Goal: Task Accomplishment & Management: Use online tool/utility

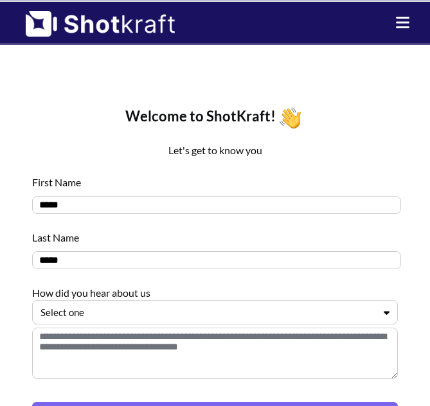
click at [384, 314] on icon at bounding box center [386, 313] width 19 height 10
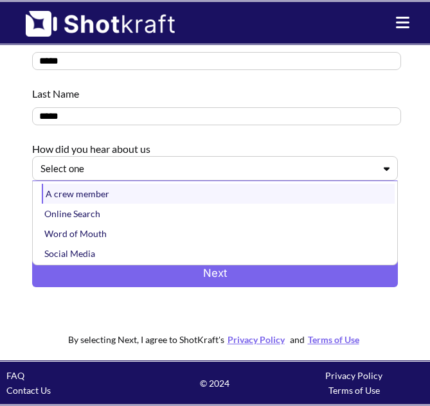
click at [219, 201] on div "A crew member" at bounding box center [218, 194] width 353 height 20
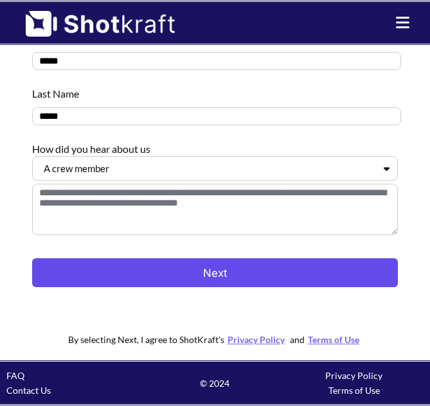
click at [253, 277] on button "Next" at bounding box center [215, 272] width 366 height 29
click at [212, 267] on button "Next" at bounding box center [215, 272] width 366 height 29
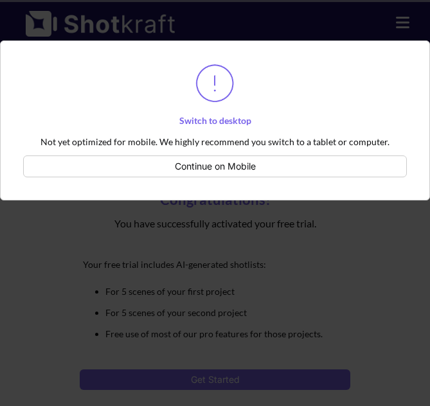
click at [252, 167] on button "Continue on Mobile" at bounding box center [215, 167] width 384 height 22
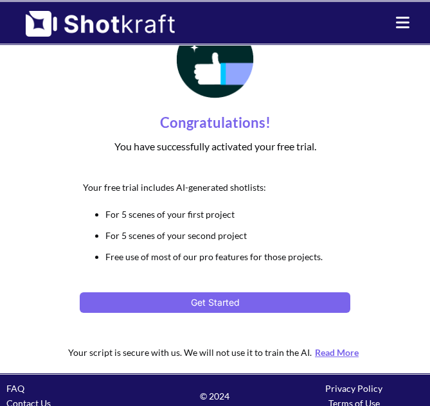
scroll to position [90, 0]
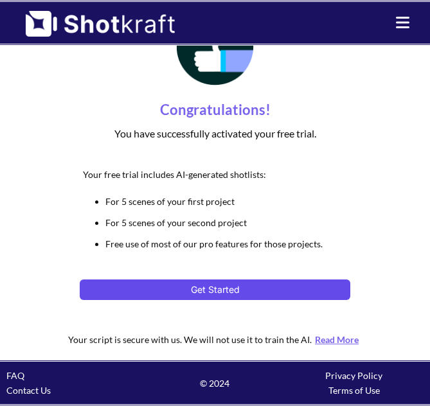
click at [246, 291] on button "Get Started" at bounding box center [215, 290] width 271 height 21
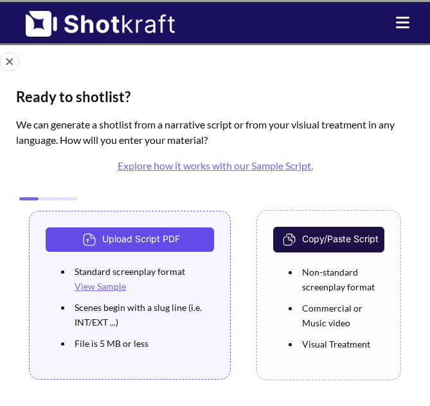
click at [184, 242] on button "Upload Script PDF" at bounding box center [130, 240] width 168 height 24
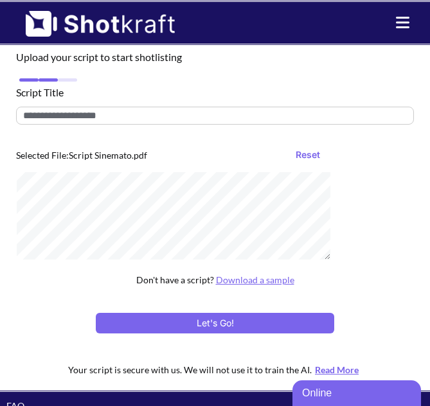
scroll to position [99, 0]
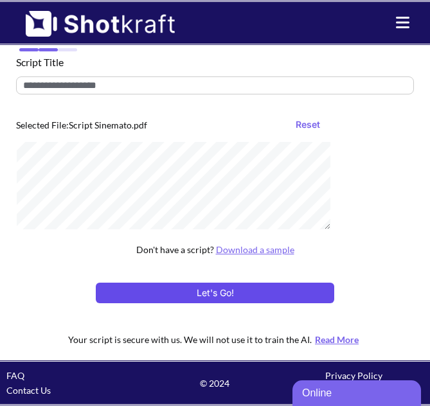
click at [213, 292] on button "Let's Go!" at bounding box center [215, 293] width 239 height 21
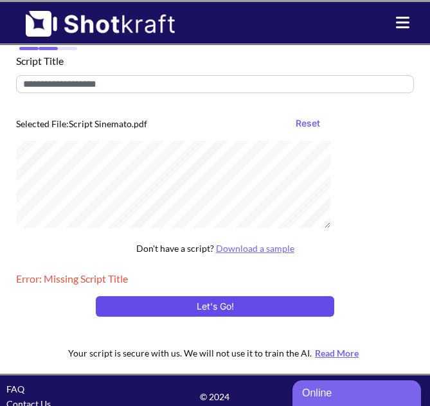
click at [223, 317] on button "Let's Go!" at bounding box center [215, 306] width 239 height 21
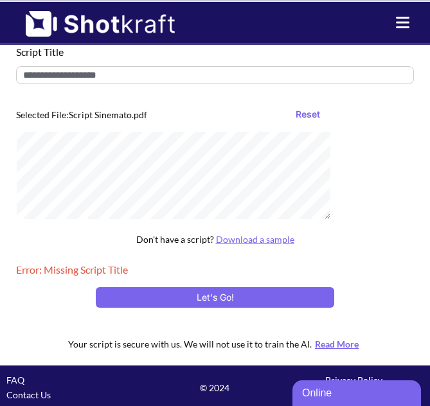
scroll to position [114, 0]
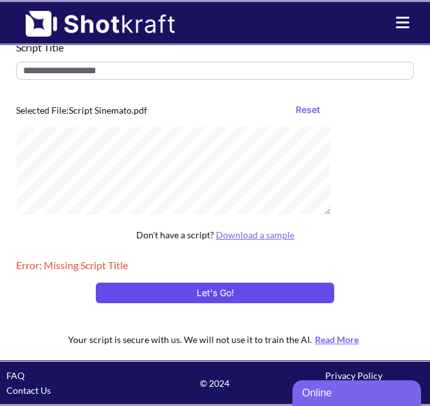
click at [249, 291] on button "Let's Go!" at bounding box center [215, 293] width 239 height 21
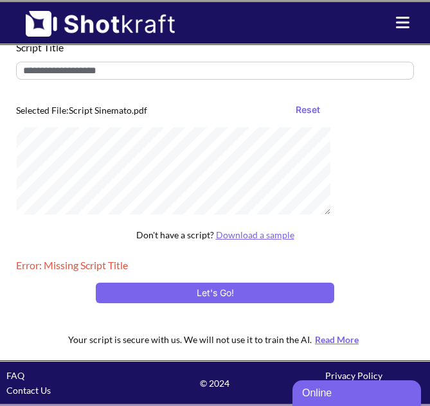
click at [249, 291] on button "Let's Go!" at bounding box center [215, 293] width 239 height 21
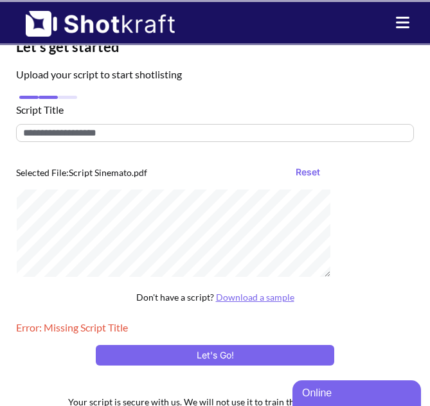
scroll to position [6, 0]
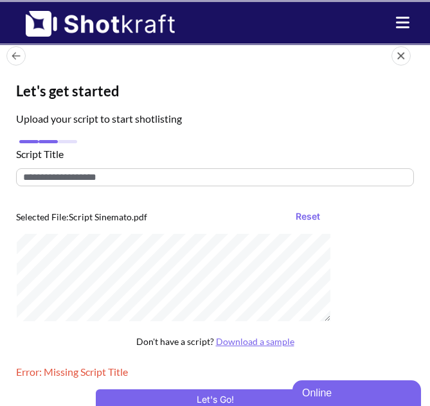
click at [140, 181] on input "text" at bounding box center [215, 177] width 398 height 18
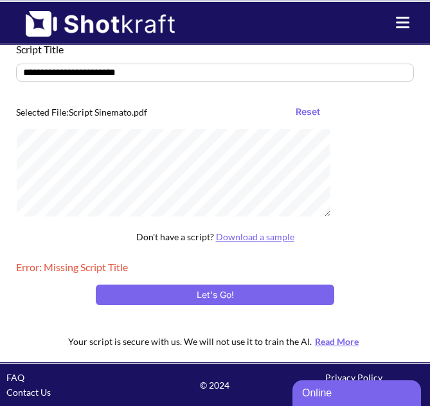
scroll to position [114, 0]
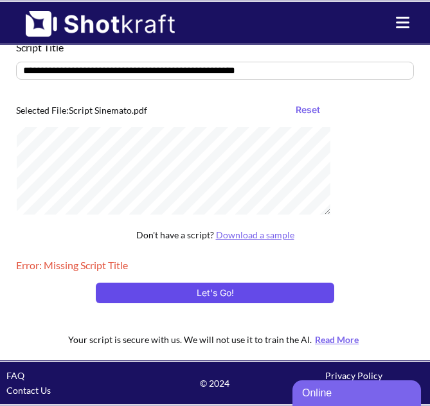
type input "**********"
click at [221, 285] on button "Let's Go!" at bounding box center [215, 293] width 239 height 21
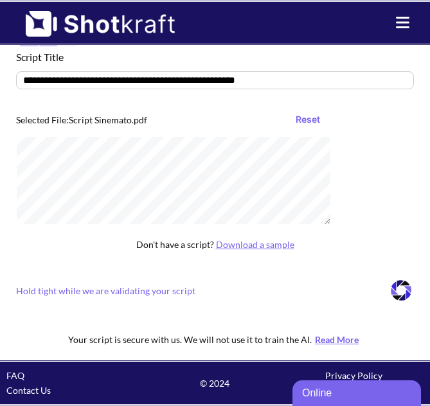
scroll to position [66, 0]
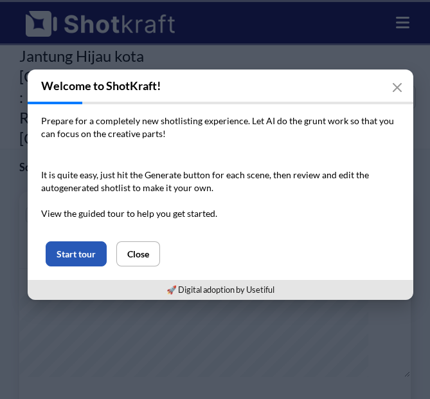
click at [89, 260] on button "Start tour" at bounding box center [76, 253] width 61 height 25
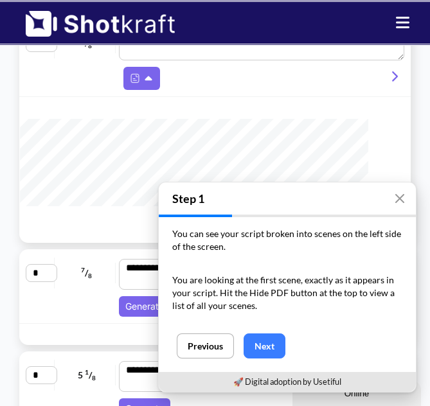
scroll to position [170, 0]
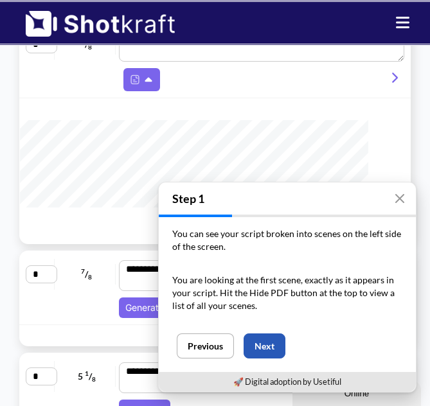
click at [260, 349] on button "Next" at bounding box center [265, 346] width 42 height 25
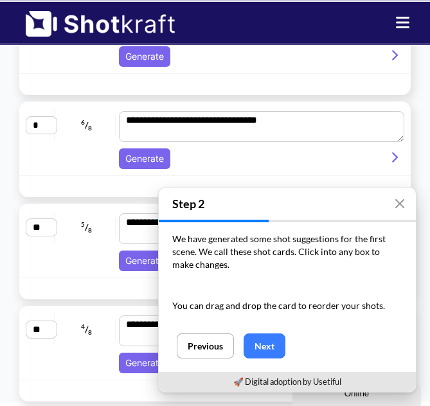
scroll to position [940, 0]
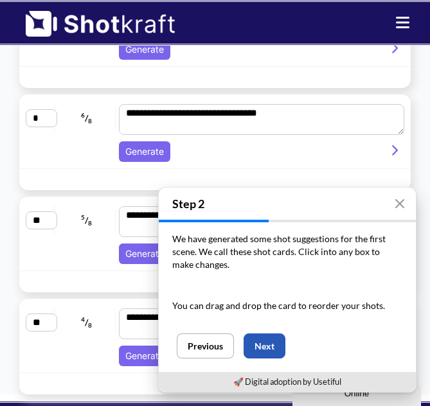
click at [260, 347] on button "Next" at bounding box center [265, 346] width 42 height 25
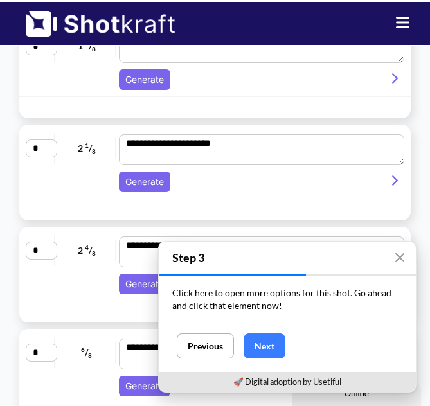
scroll to position [694, 0]
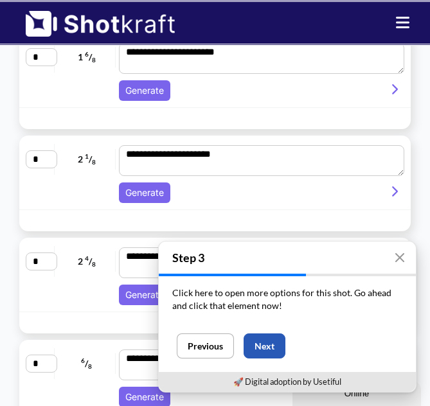
click at [269, 346] on button "Next" at bounding box center [265, 346] width 42 height 25
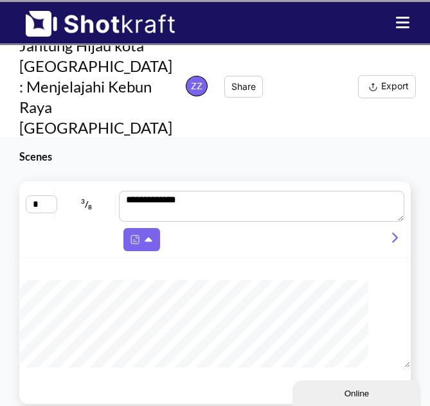
scroll to position [0, 0]
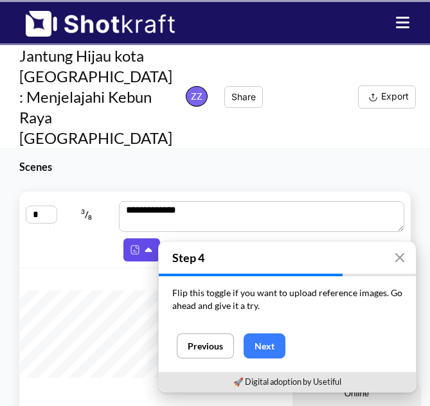
click at [143, 245] on icon at bounding box center [150, 251] width 14 height 12
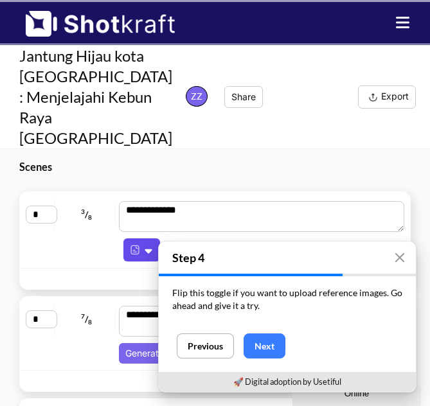
click at [150, 249] on icon at bounding box center [148, 251] width 7 height 5
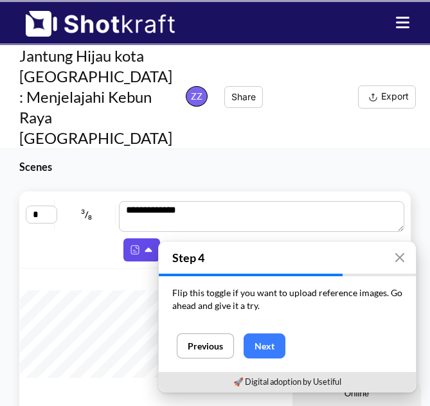
click at [150, 248] on icon at bounding box center [148, 250] width 7 height 5
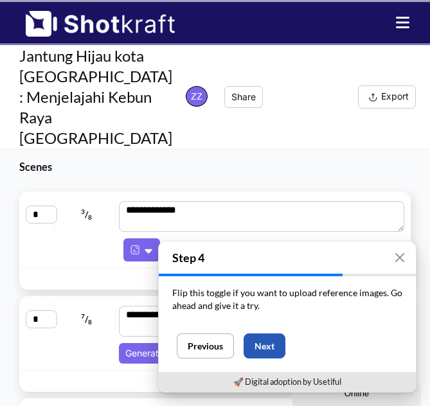
click at [251, 342] on button "Next" at bounding box center [265, 346] width 42 height 25
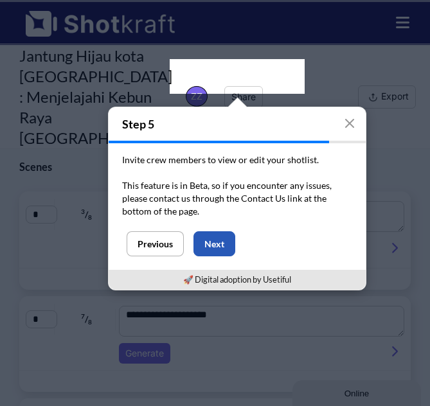
click at [215, 236] on button "Next" at bounding box center [215, 243] width 42 height 25
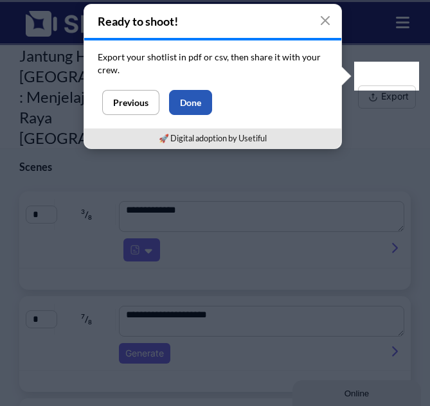
click at [201, 102] on button "Done" at bounding box center [190, 102] width 43 height 25
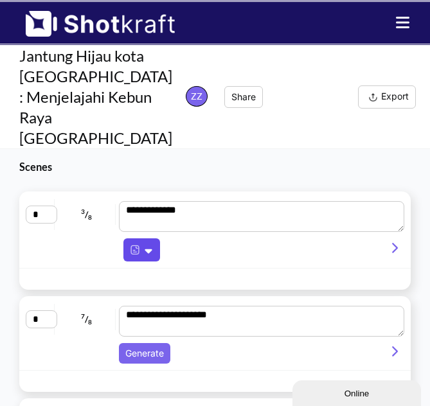
click at [149, 245] on icon at bounding box center [150, 251] width 14 height 12
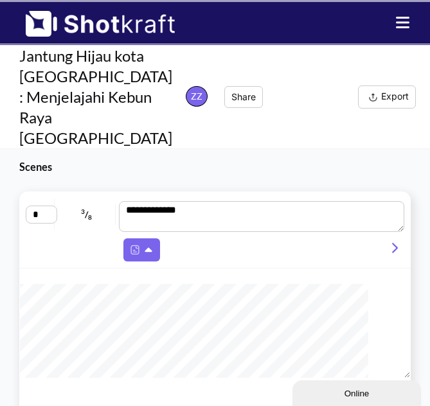
scroll to position [460, 0]
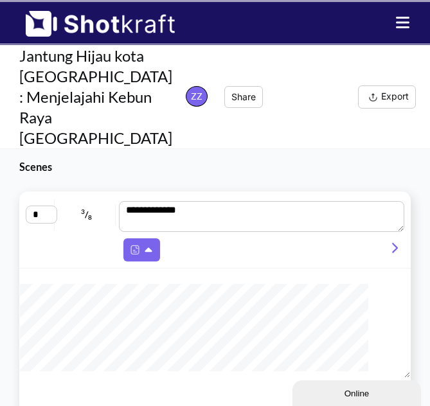
click at [387, 242] on icon at bounding box center [393, 248] width 17 height 12
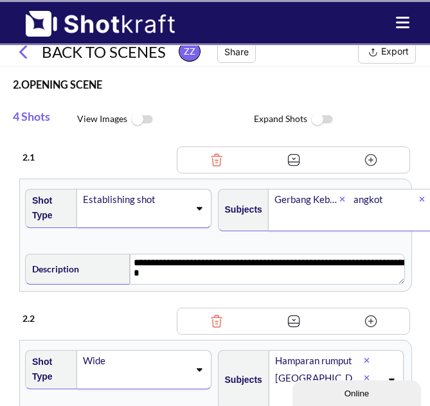
scroll to position [0, 0]
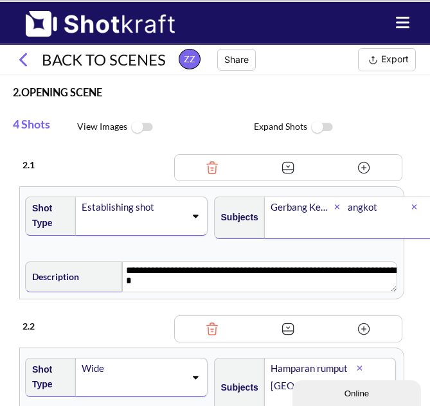
click at [25, 64] on icon at bounding box center [23, 60] width 8 height 14
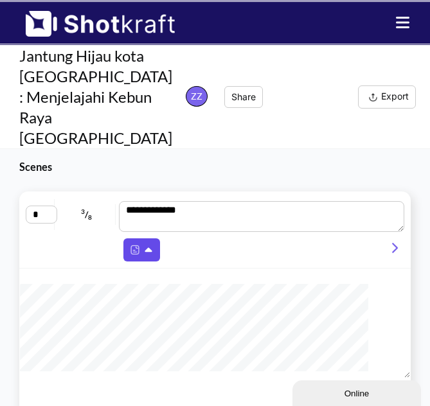
click at [141, 242] on img at bounding box center [135, 250] width 17 height 17
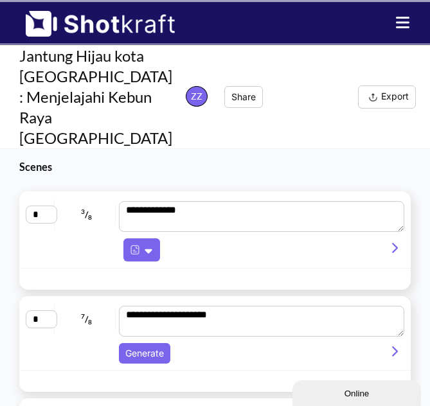
click at [401, 86] on button "Export" at bounding box center [387, 97] width 58 height 23
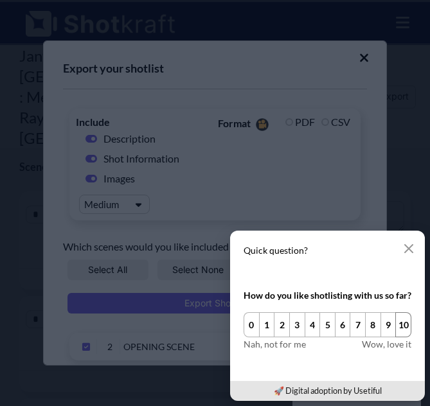
click at [401, 330] on button "10" at bounding box center [403, 324] width 16 height 25
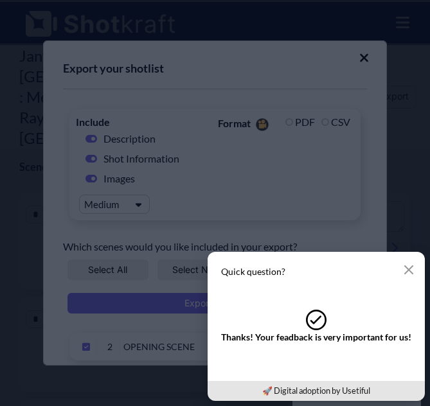
click at [401, 330] on div "Thanks! Your feadback is very important for us!" at bounding box center [316, 337] width 190 height 14
click at [409, 265] on icon "button" at bounding box center [409, 270] width 10 height 10
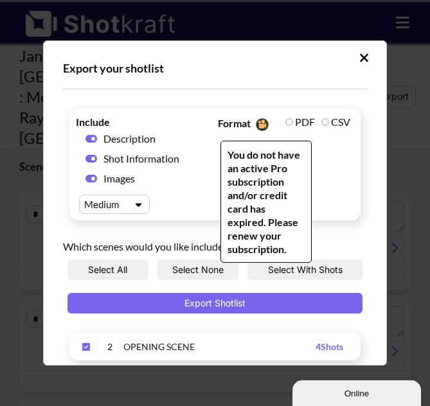
click at [223, 143] on span "You do not have an active Pro subscription and/or credit card has expired. Plea…" at bounding box center [266, 202] width 91 height 122
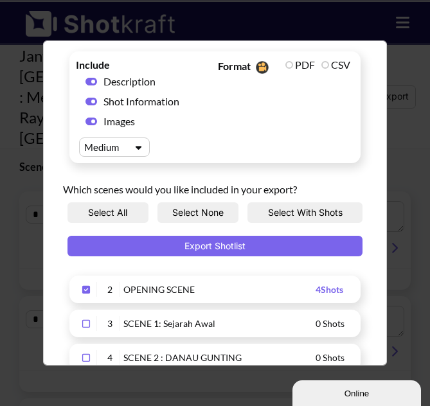
scroll to position [53, 0]
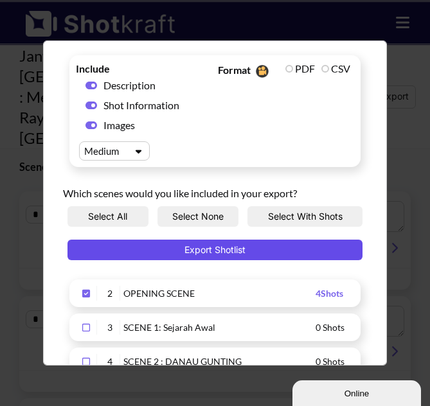
click at [209, 246] on button "Export Shotlist" at bounding box center [215, 250] width 295 height 21
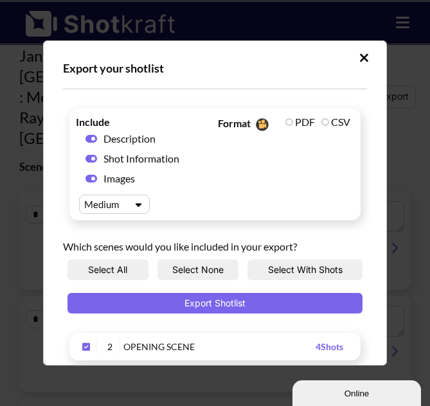
click at [366, 53] on icon "Upload Script" at bounding box center [364, 57] width 10 height 13
